Goal: Entertainment & Leisure: Browse casually

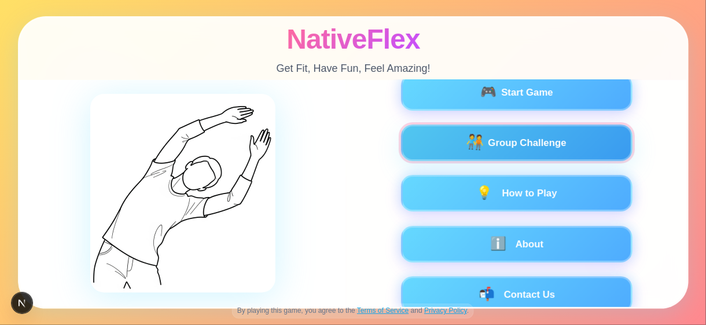
click at [524, 146] on span "Group Challenge" at bounding box center [527, 142] width 78 height 14
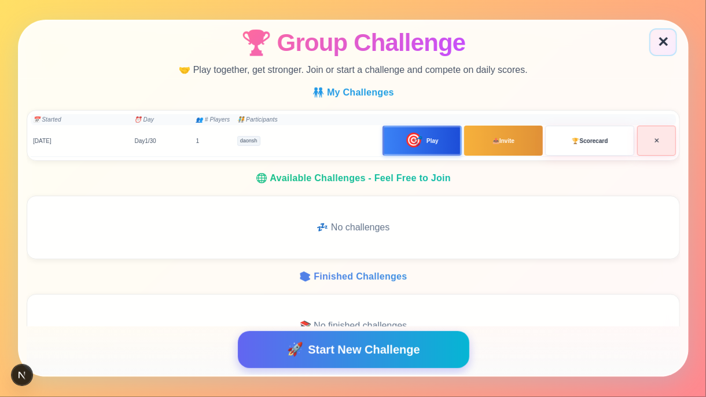
click at [417, 135] on span "🎯" at bounding box center [413, 141] width 19 height 16
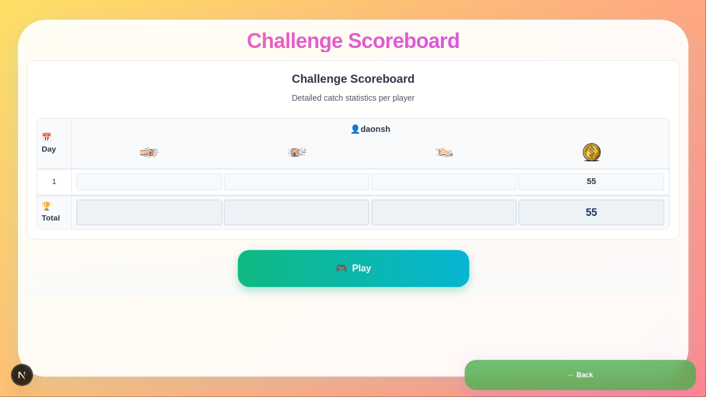
click at [378, 260] on button "🎮 Play" at bounding box center [352, 268] width 231 height 37
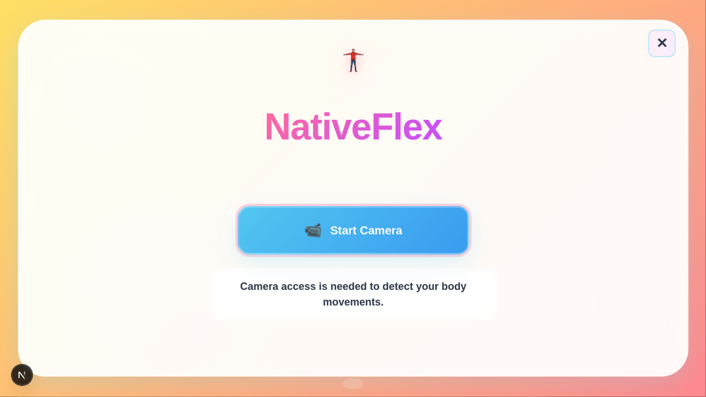
click at [371, 238] on button "📹 Start Camera" at bounding box center [352, 230] width 231 height 49
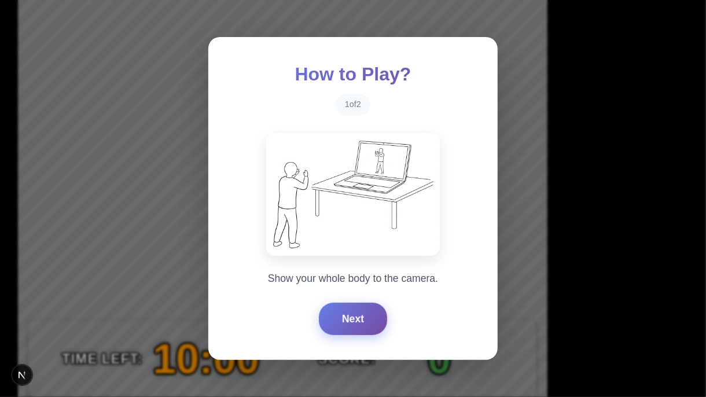
click at [345, 318] on button "Next" at bounding box center [353, 319] width 68 height 32
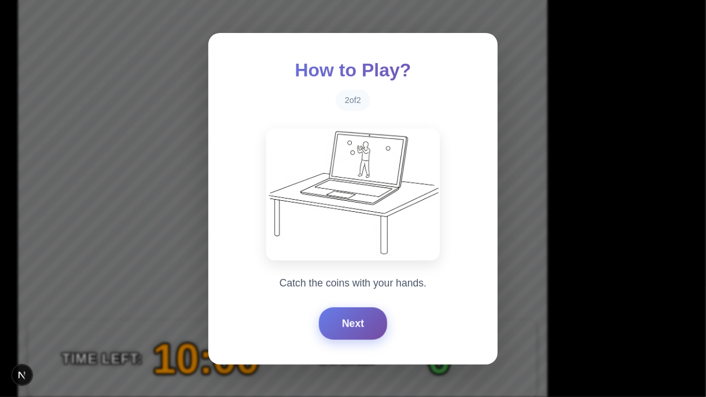
click at [345, 318] on button "Next" at bounding box center [353, 323] width 68 height 32
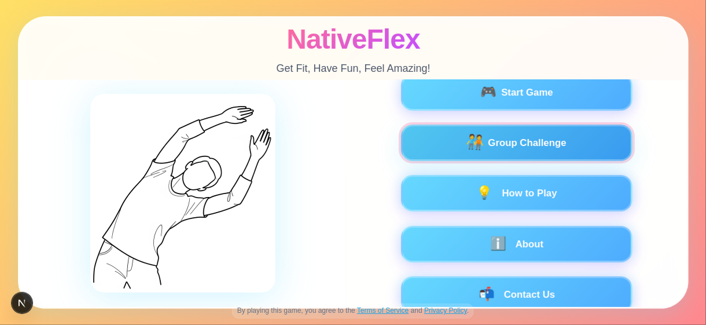
click at [559, 152] on button "🧑‍🤝‍🧑 Group Challenge" at bounding box center [515, 142] width 231 height 36
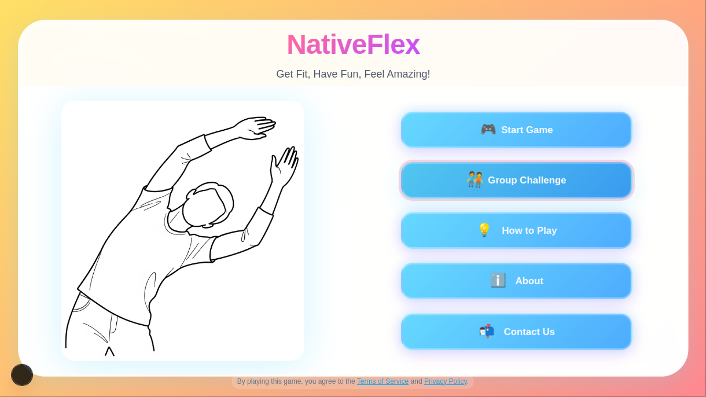
click at [586, 185] on div "🧑‍🤝‍🧑 Group Challenge" at bounding box center [516, 180] width 200 height 14
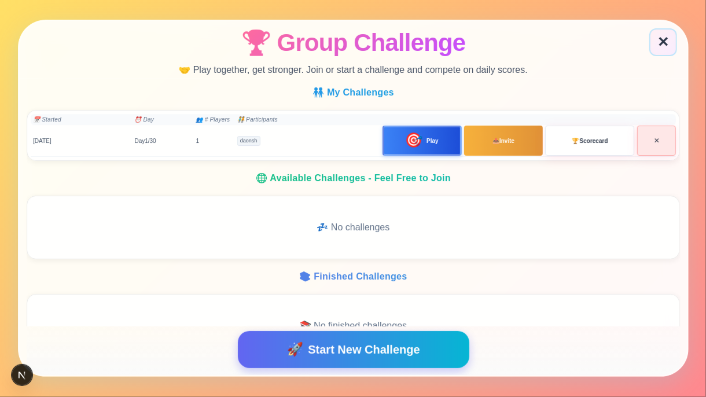
click at [453, 138] on button "🎯 Play" at bounding box center [421, 141] width 79 height 30
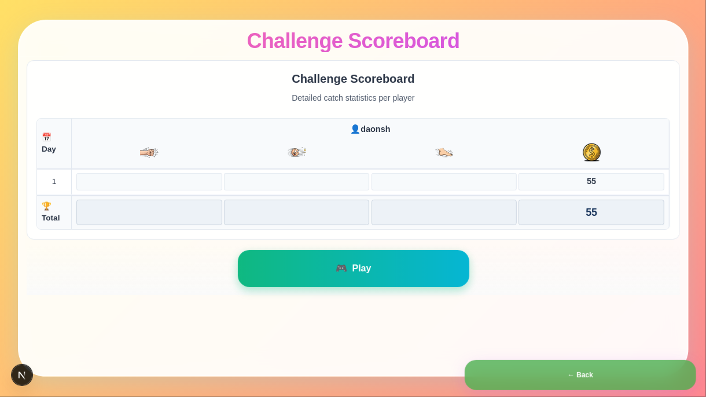
click at [386, 257] on button "🎮 Play" at bounding box center [352, 268] width 231 height 37
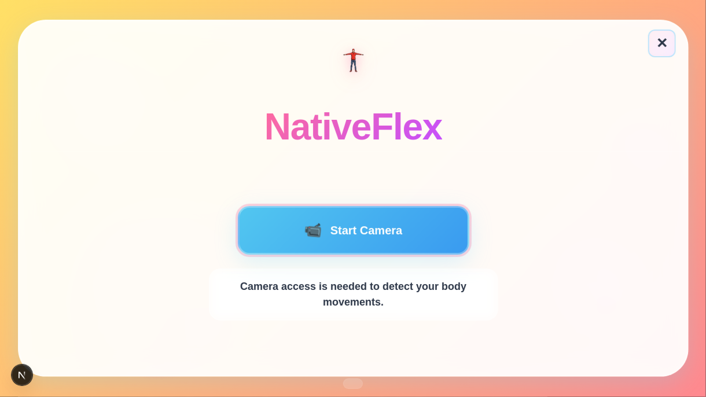
click at [366, 249] on button "📹 Start Camera" at bounding box center [352, 230] width 231 height 49
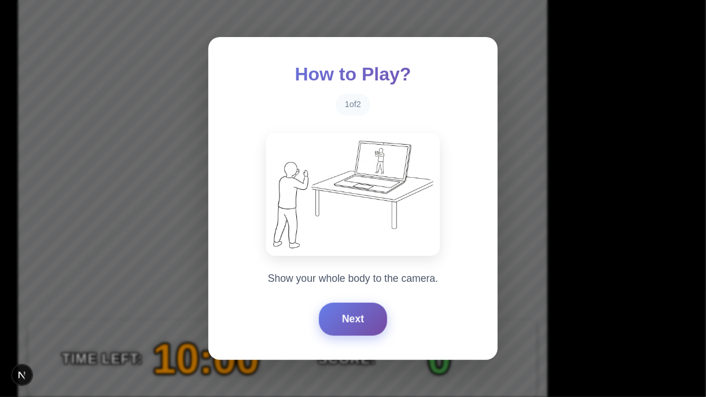
click at [339, 323] on button "Next" at bounding box center [353, 319] width 68 height 32
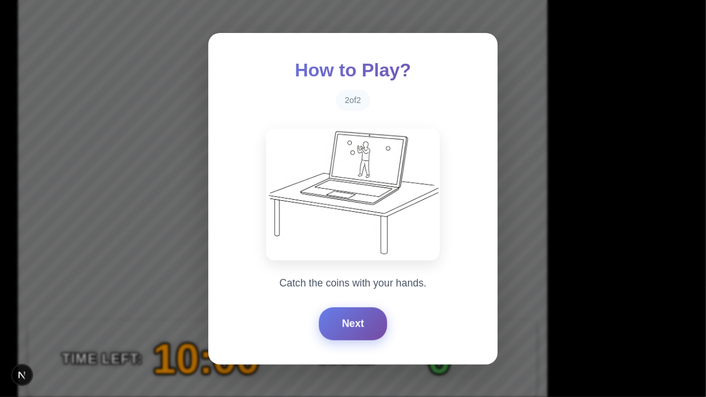
click at [339, 323] on button "Next" at bounding box center [353, 323] width 68 height 32
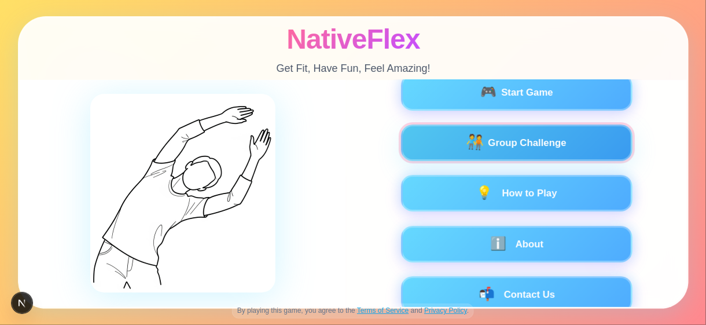
click at [474, 139] on span "🧑‍🤝‍🧑" at bounding box center [474, 143] width 19 height 16
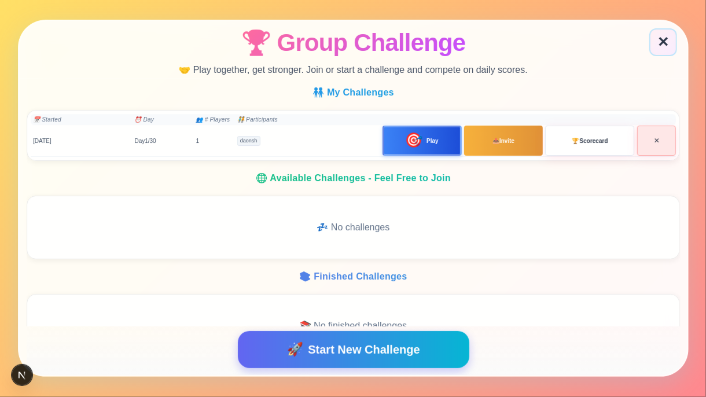
click at [415, 139] on span "🎯" at bounding box center [413, 141] width 19 height 16
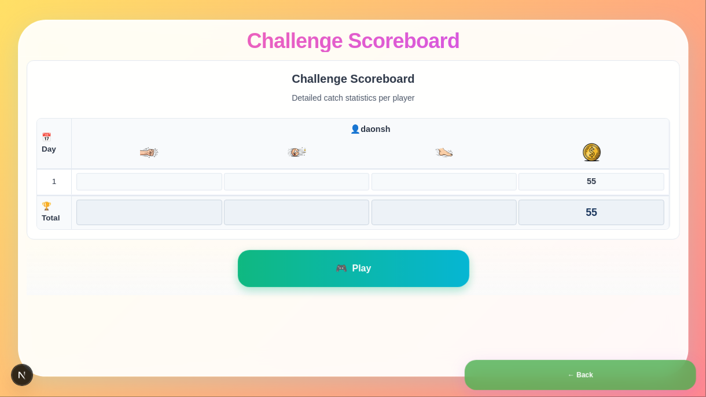
click at [361, 251] on button "🎮 Play" at bounding box center [352, 268] width 231 height 37
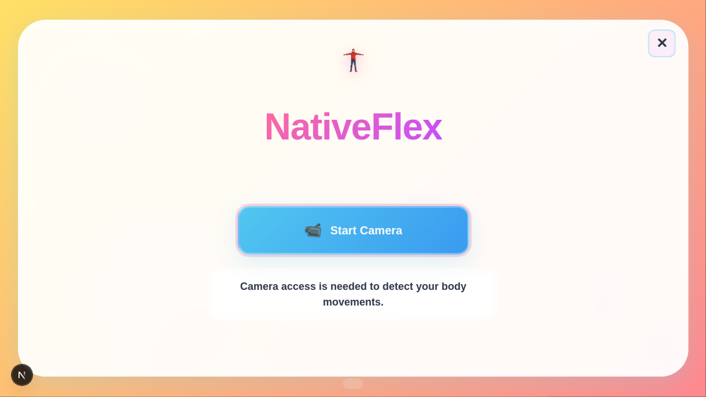
click at [384, 237] on button "📹 Start Camera" at bounding box center [352, 230] width 231 height 49
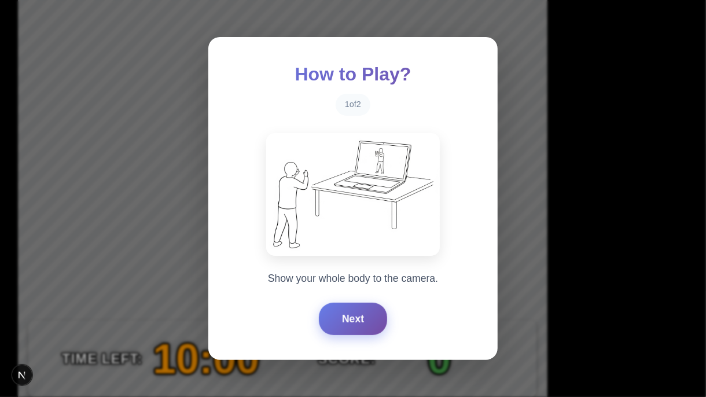
click at [329, 324] on button "Next" at bounding box center [353, 319] width 68 height 32
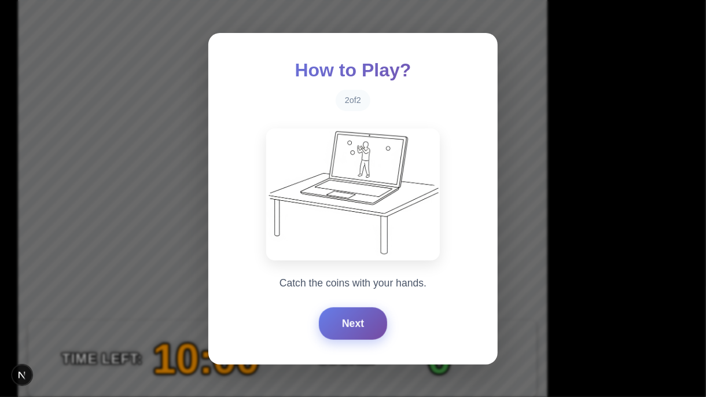
click at [336, 321] on button "Next" at bounding box center [353, 323] width 68 height 32
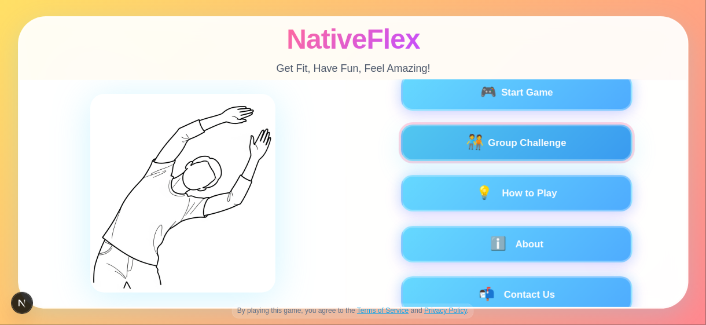
click at [472, 153] on button "🧑‍🤝‍🧑 Group Challenge" at bounding box center [515, 142] width 231 height 36
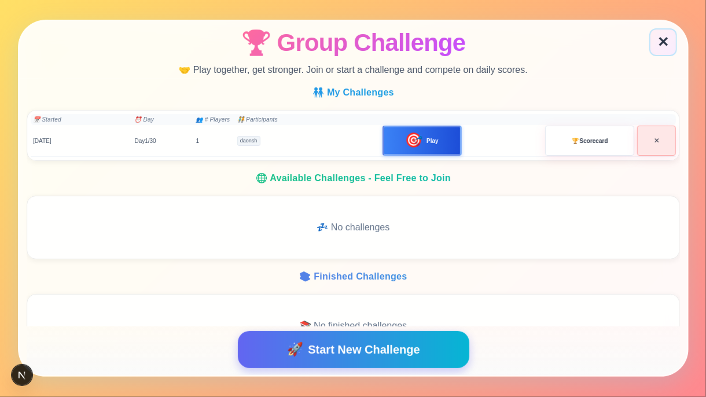
click at [404, 146] on span "🎯" at bounding box center [413, 141] width 19 height 16
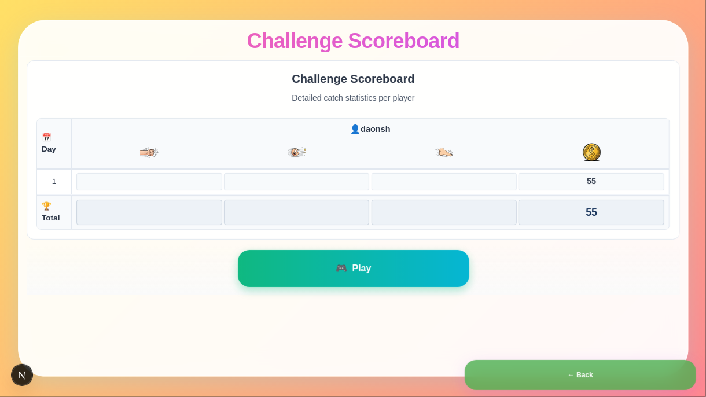
click at [326, 281] on button "🎮 Play" at bounding box center [352, 268] width 231 height 37
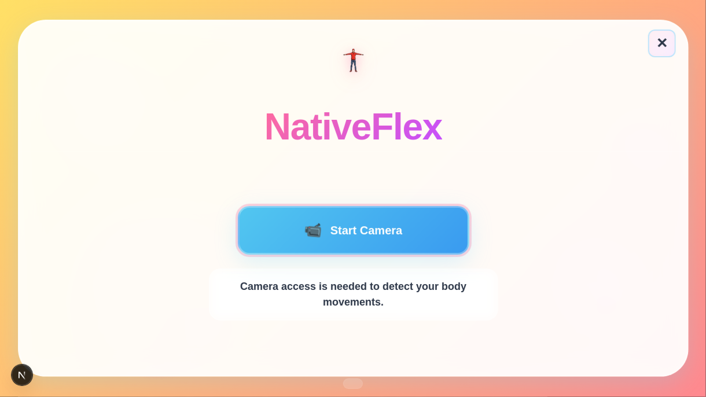
click at [356, 234] on button "📹 Start Camera" at bounding box center [352, 230] width 231 height 49
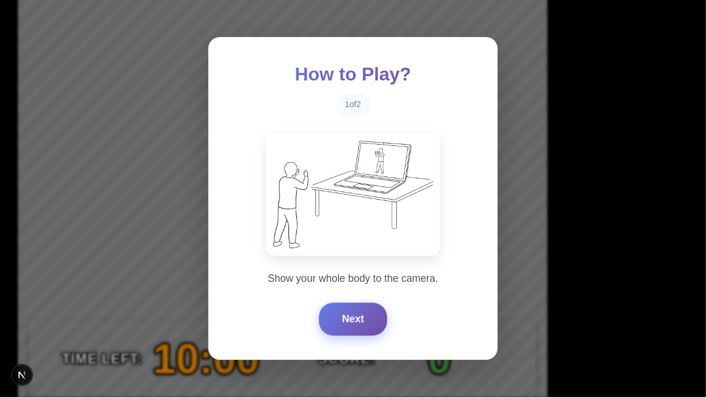
click at [368, 324] on button "Next" at bounding box center [353, 319] width 68 height 32
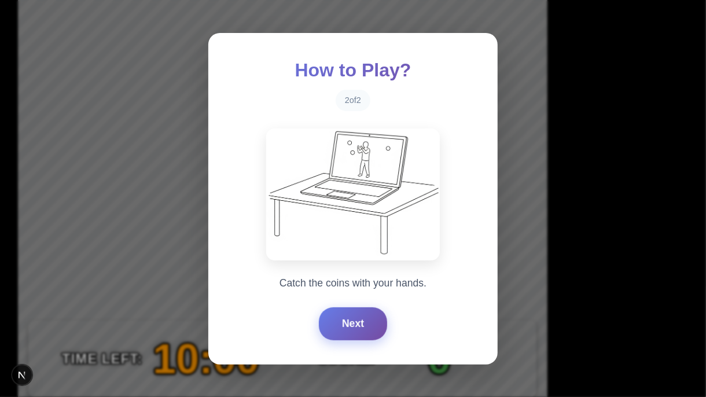
click at [364, 324] on button "Next" at bounding box center [353, 323] width 68 height 32
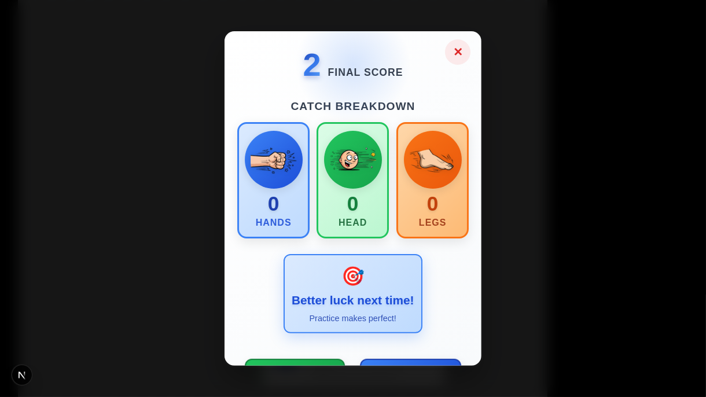
click at [453, 52] on button "✕" at bounding box center [457, 51] width 25 height 25
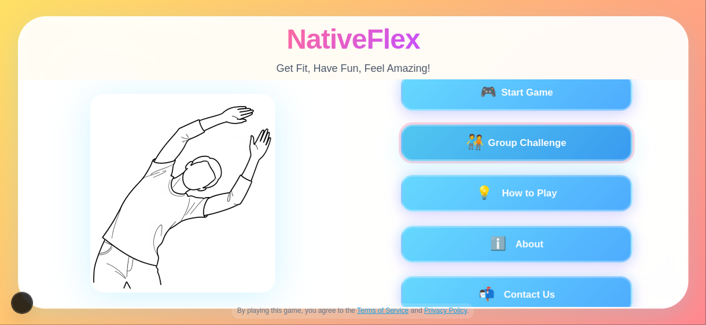
click at [448, 149] on div "🧑‍🤝‍🧑 Group Challenge" at bounding box center [516, 142] width 200 height 14
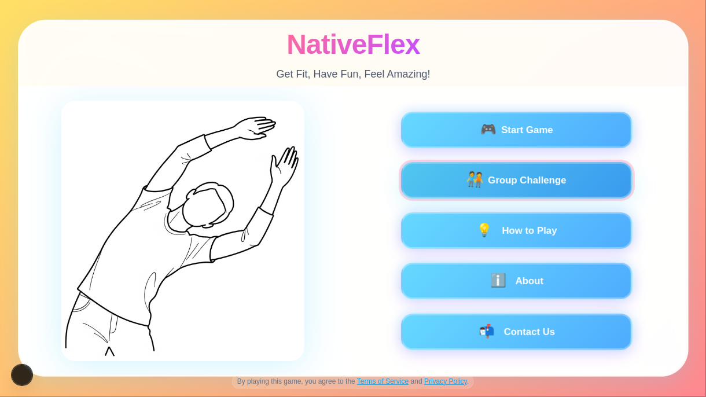
click at [453, 195] on button "🧑‍🤝‍🧑 Group Challenge" at bounding box center [515, 180] width 231 height 36
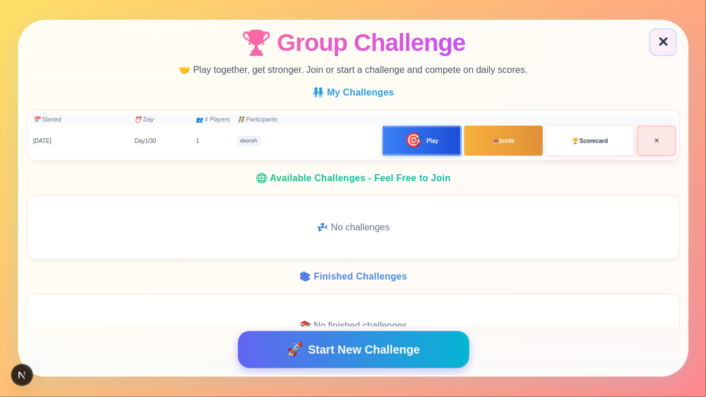
click at [404, 135] on span "🎯" at bounding box center [413, 141] width 19 height 16
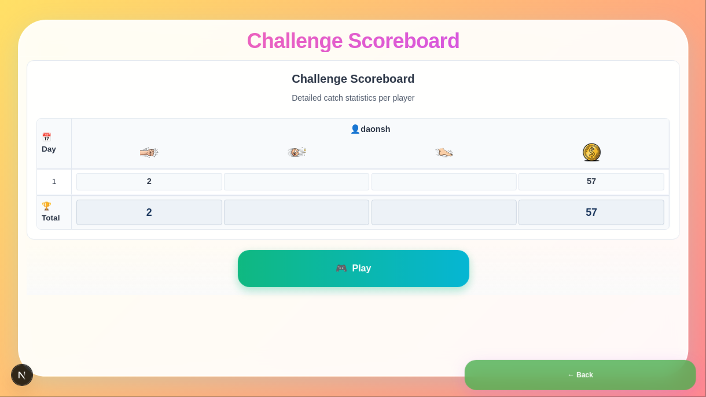
click at [349, 264] on button "🎮 Play" at bounding box center [352, 268] width 231 height 37
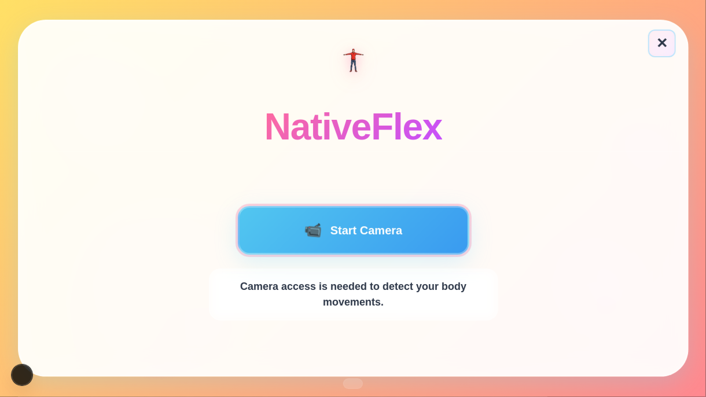
click at [395, 231] on button "📹 Start Camera" at bounding box center [352, 230] width 231 height 49
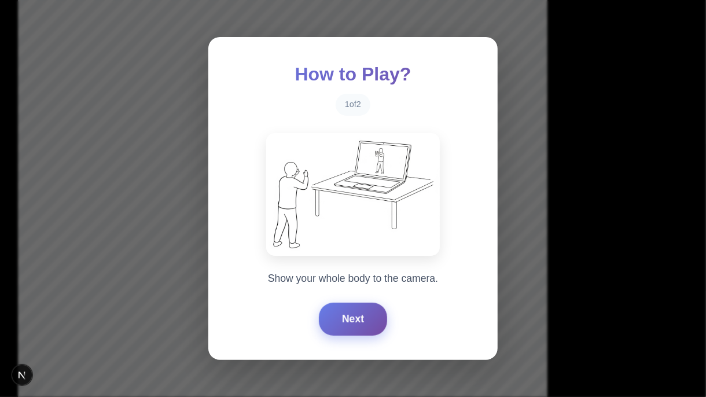
click at [352, 324] on button "Next" at bounding box center [353, 319] width 68 height 32
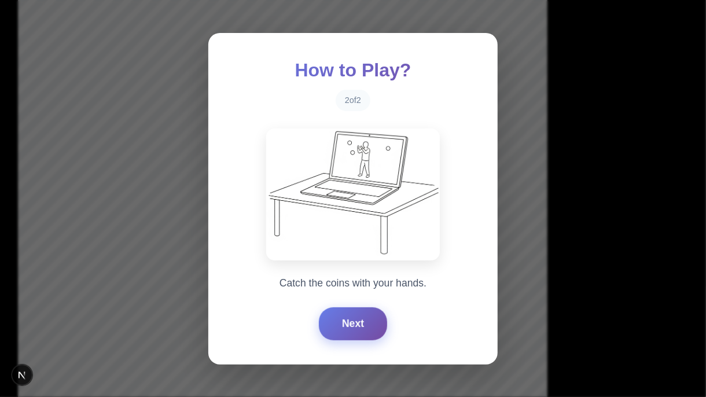
click at [352, 324] on button "Next" at bounding box center [353, 323] width 68 height 32
